Goal: Book appointment/travel/reservation

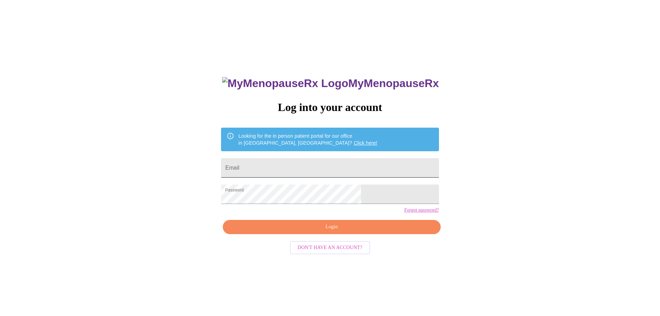
click at [299, 167] on input "Email" at bounding box center [330, 167] width 218 height 19
type input "[EMAIL_ADDRESS][DOMAIN_NAME]"
click at [322, 231] on span "Login" at bounding box center [332, 226] width 202 height 9
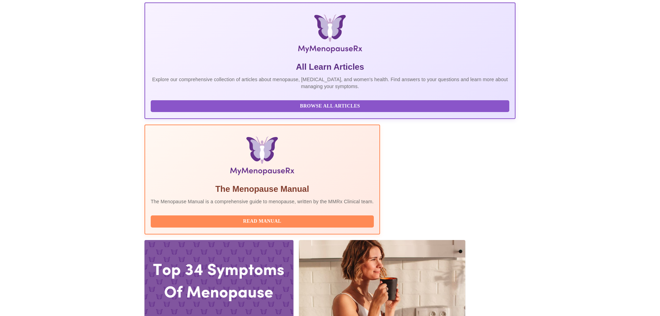
scroll to position [104, 0]
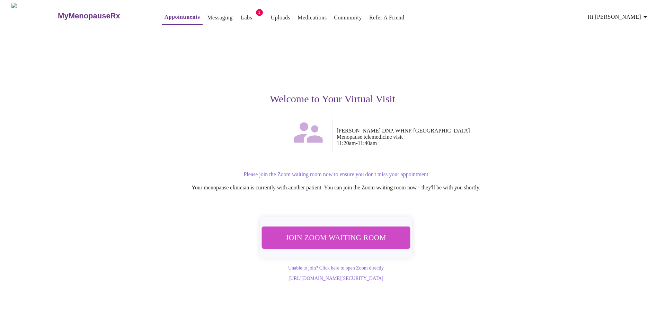
click at [362, 237] on span "Join Zoom Waiting Room" at bounding box center [336, 237] width 130 height 13
